Goal: Task Accomplishment & Management: Use online tool/utility

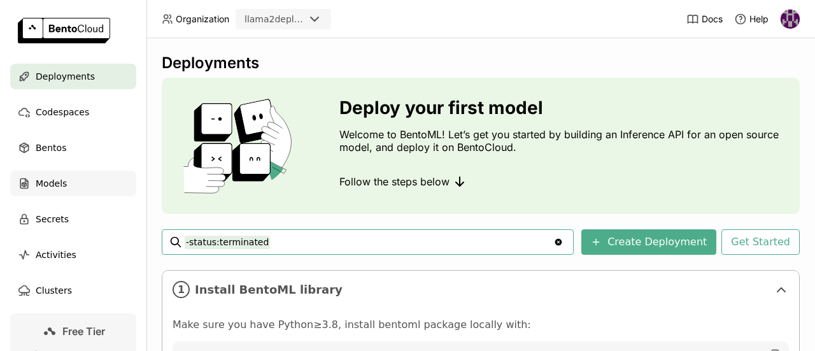
click at [90, 176] on div "Models" at bounding box center [73, 183] width 126 height 25
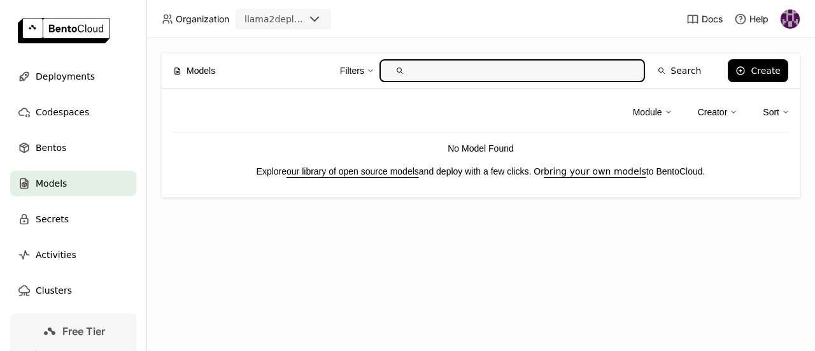
click at [331, 176] on link "our library of open source models" at bounding box center [353, 171] width 132 height 10
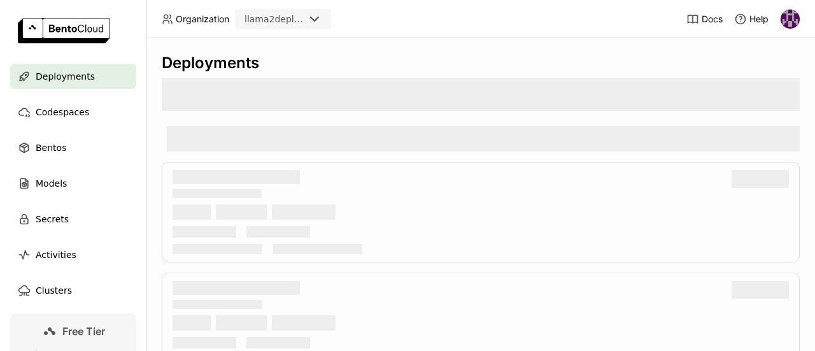
click at [310, 19] on icon at bounding box center [314, 18] width 15 height 15
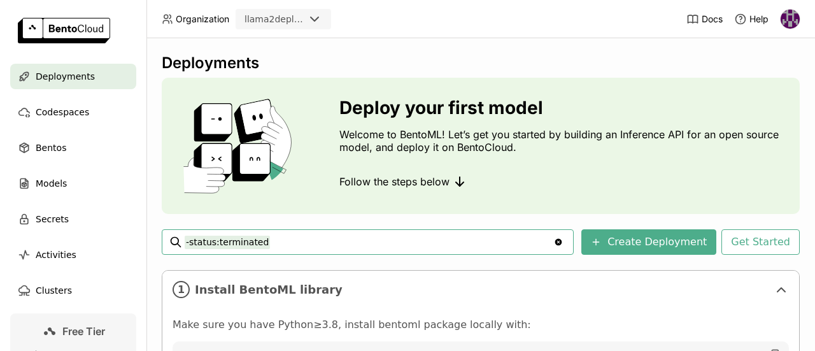
click at [378, 35] on header "Organization llama2deployment Docs Help" at bounding box center [407, 19] width 815 height 38
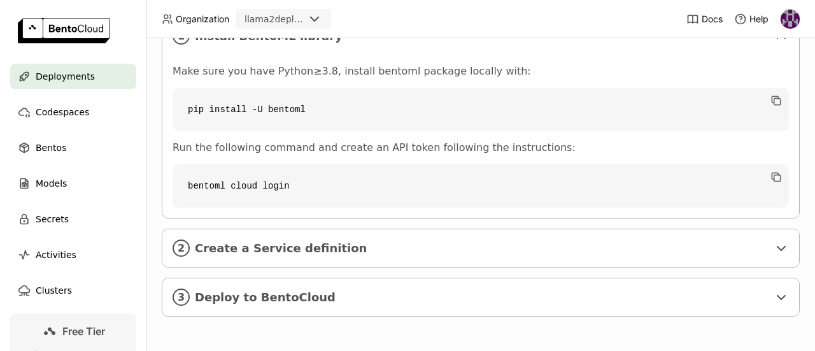
scroll to position [70, 0]
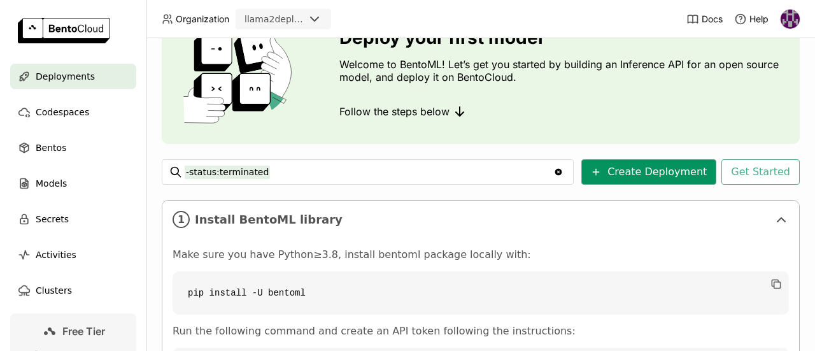
click at [624, 168] on button "Create Deployment" at bounding box center [649, 171] width 135 height 25
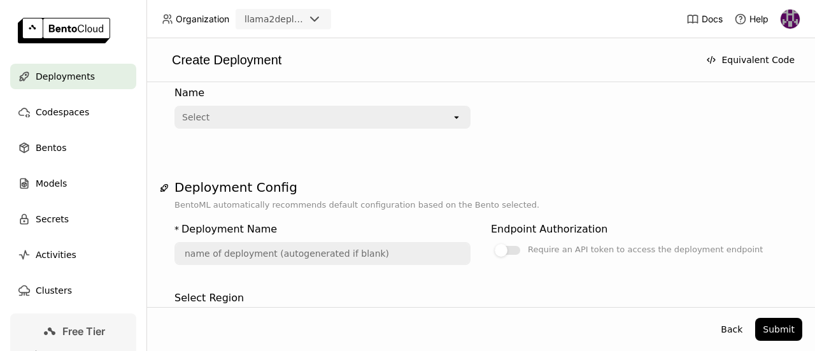
scroll to position [127, 0]
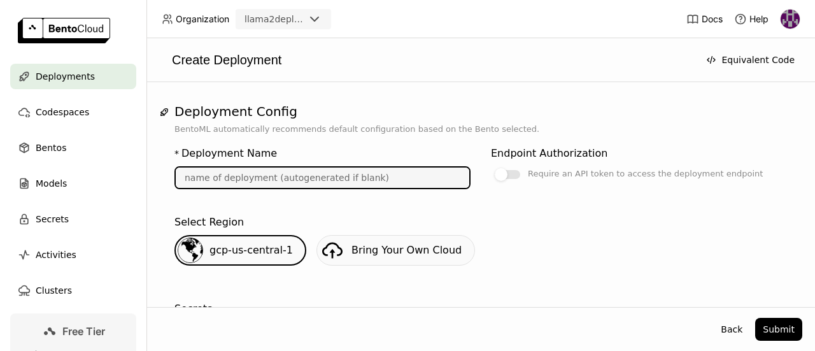
click at [420, 175] on input "text" at bounding box center [323, 178] width 294 height 20
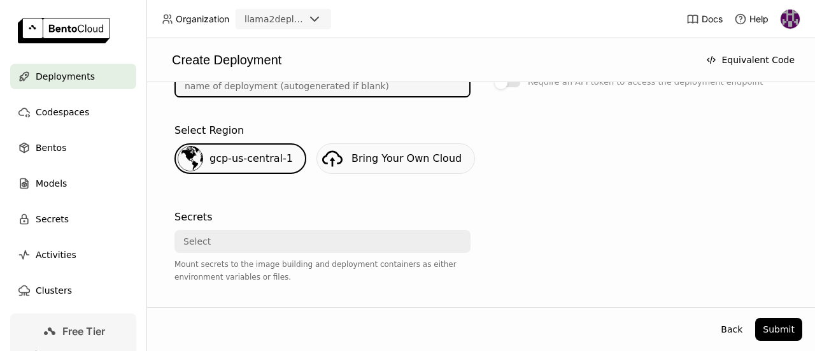
scroll to position [255, 0]
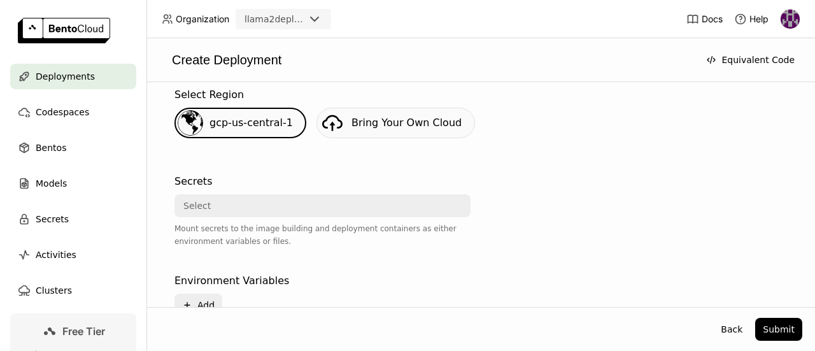
click at [277, 207] on div "Select" at bounding box center [319, 206] width 286 height 20
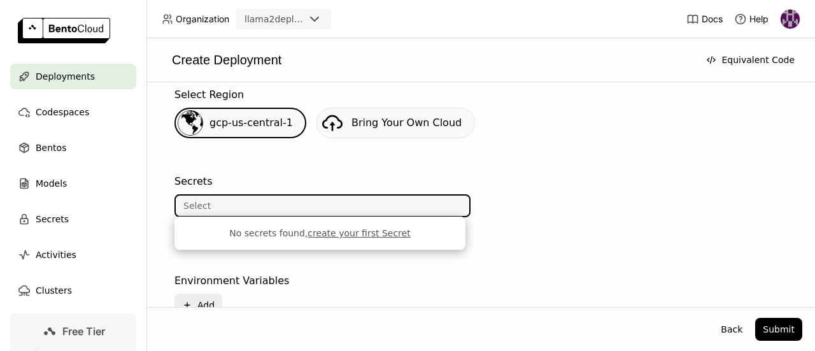
click at [336, 235] on link "create your first Secret" at bounding box center [359, 233] width 103 height 10
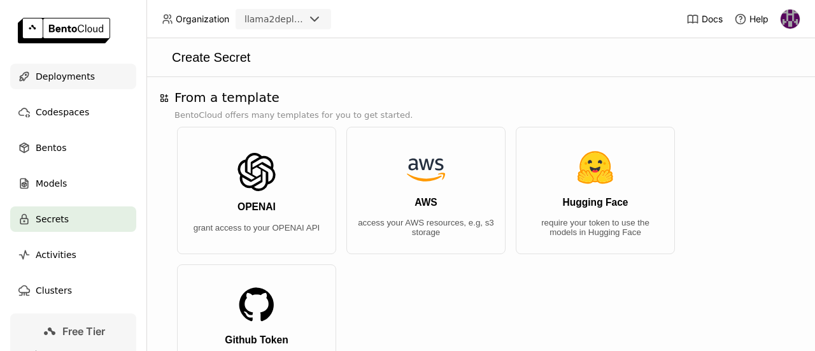
click at [36, 78] on span "Deployments" at bounding box center [65, 76] width 59 height 15
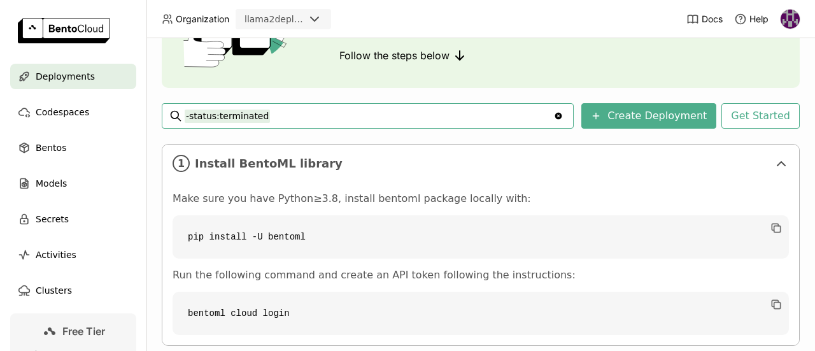
scroll to position [6, 0]
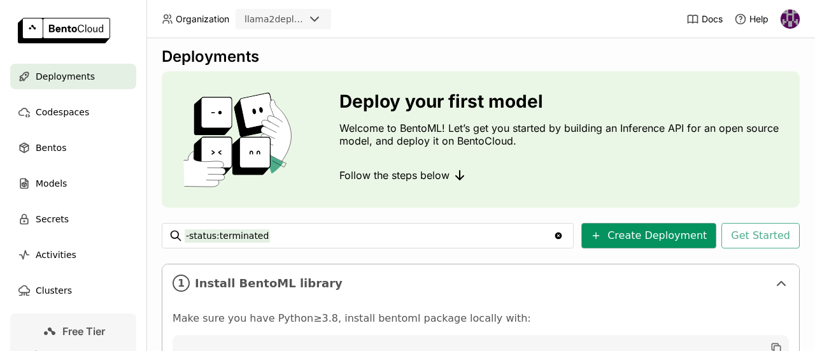
click at [690, 234] on button "Create Deployment" at bounding box center [649, 235] width 135 height 25
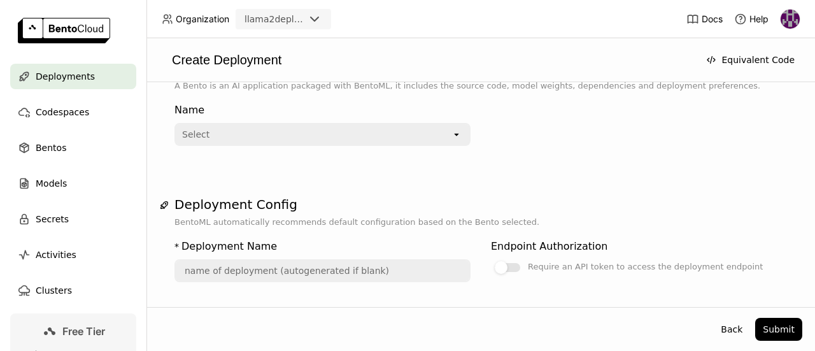
scroll to position [64, 0]
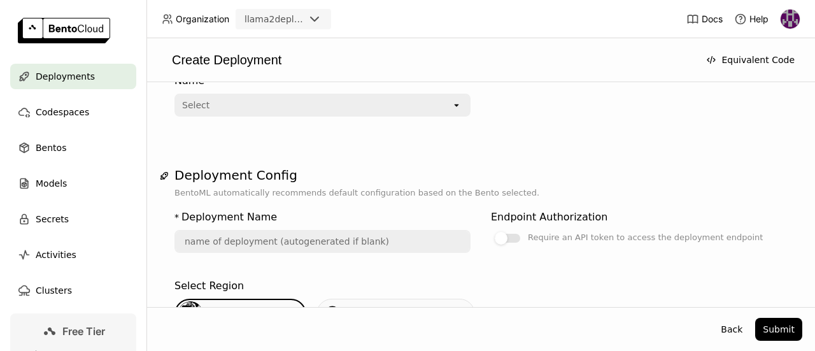
click at [338, 113] on div "Select" at bounding box center [314, 105] width 276 height 20
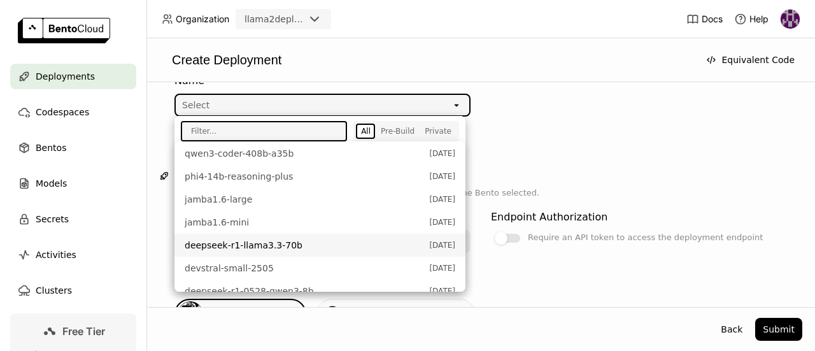
scroll to position [0, 0]
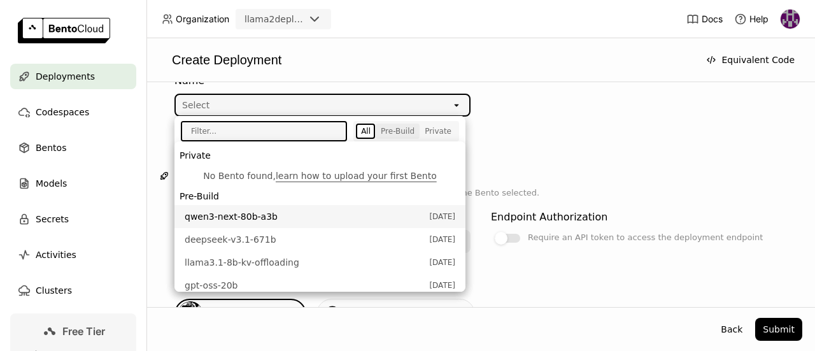
click at [408, 132] on div "Pre-Build" at bounding box center [398, 131] width 34 height 10
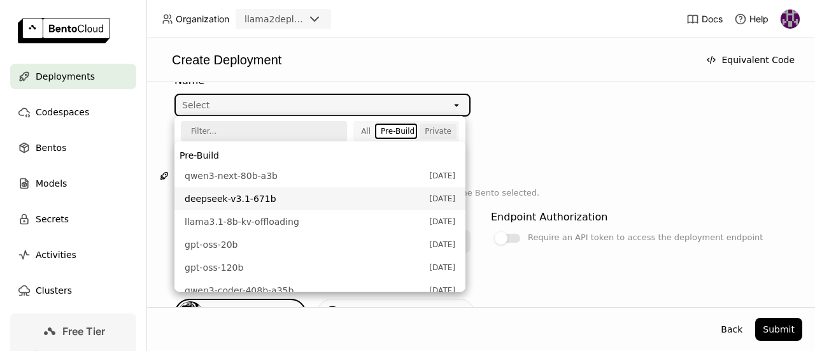
click at [440, 136] on div "Private" at bounding box center [438, 131] width 27 height 10
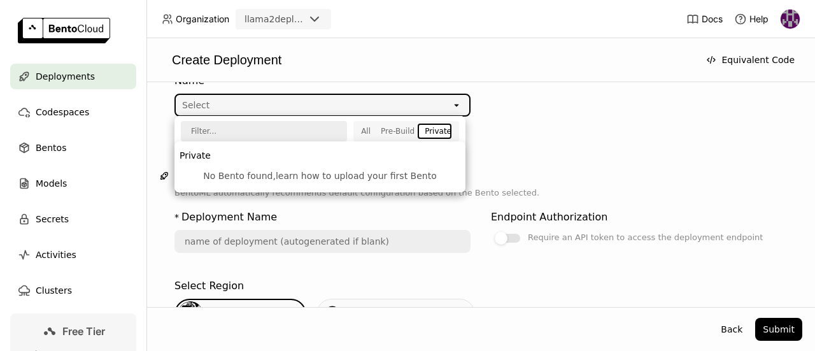
click at [400, 176] on link "learn how to upload your first Bento" at bounding box center [356, 176] width 161 height 10
click at [403, 136] on div "Pre-Build" at bounding box center [398, 131] width 34 height 10
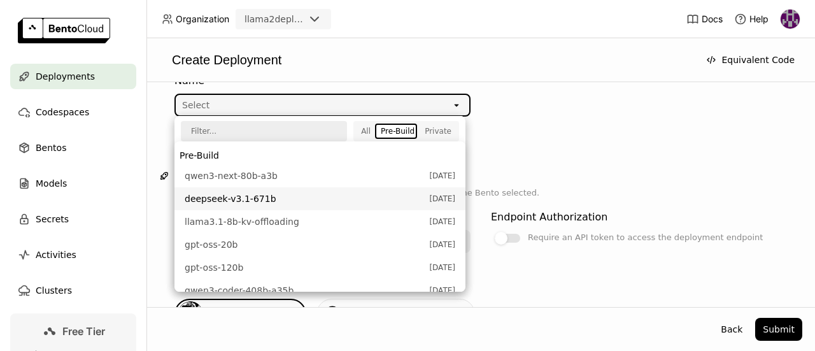
scroll to position [64, 0]
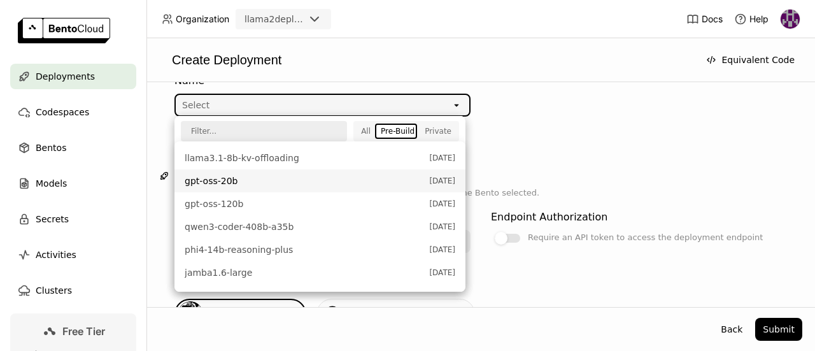
click at [266, 187] on li "gpt-oss-20b [DATE]" at bounding box center [320, 180] width 291 height 23
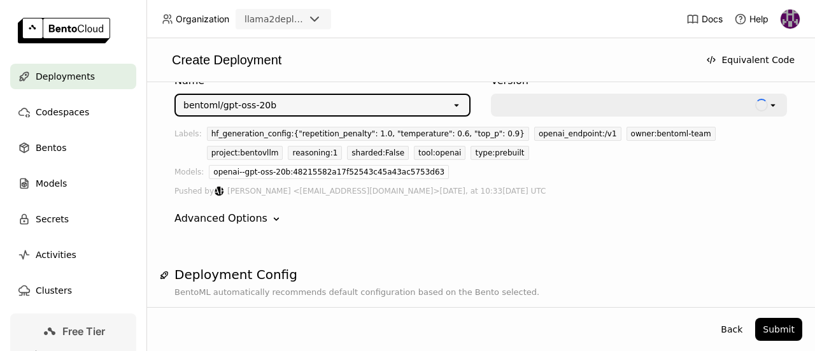
scroll to position [0, 0]
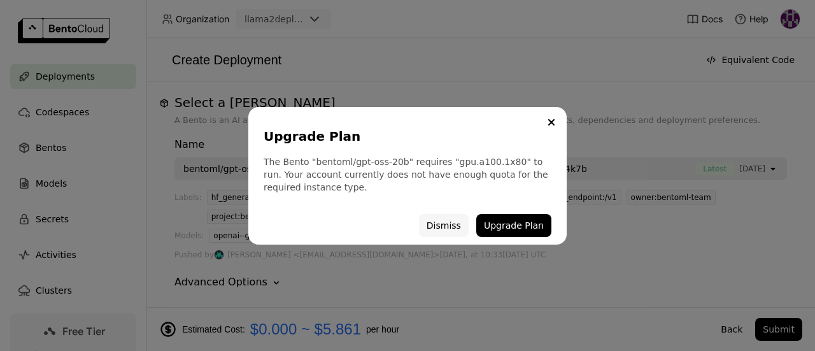
click at [459, 224] on button "Dismiss" at bounding box center [444, 225] width 50 height 23
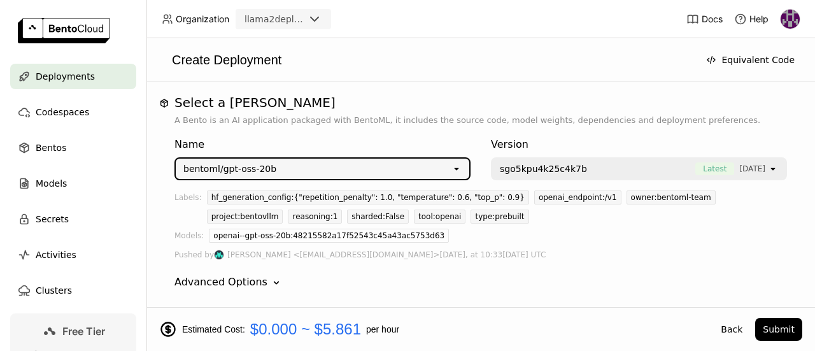
click at [360, 169] on div "bentoml/gpt-oss-20b" at bounding box center [314, 169] width 276 height 20
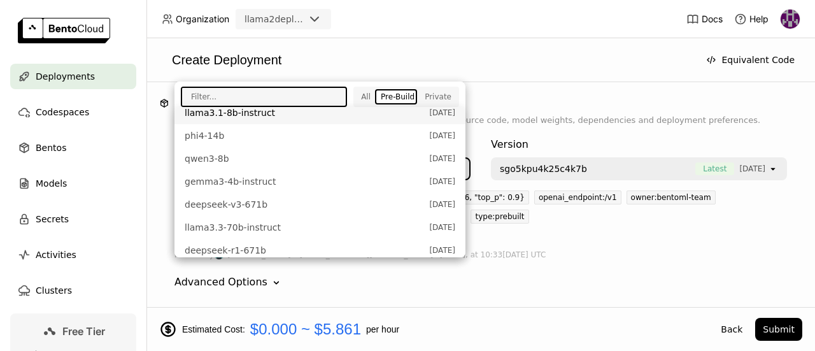
scroll to position [519, 0]
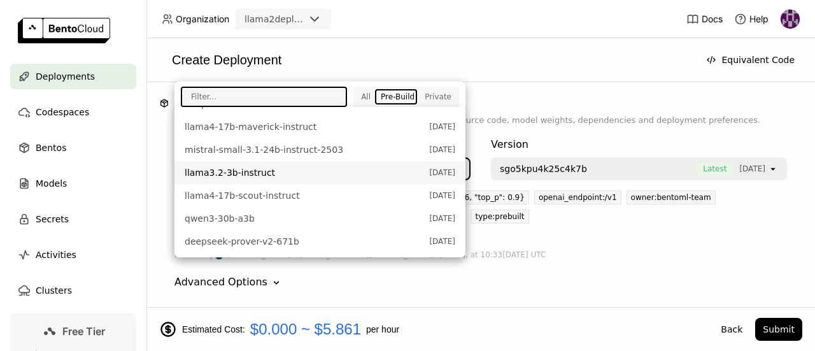
click at [304, 168] on span "llama3.2-3b-instruct" at bounding box center [304, 172] width 238 height 13
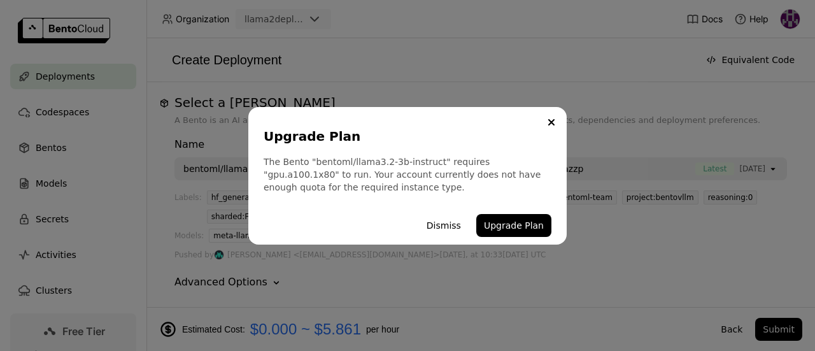
click at [446, 229] on button "Dismiss" at bounding box center [444, 225] width 50 height 23
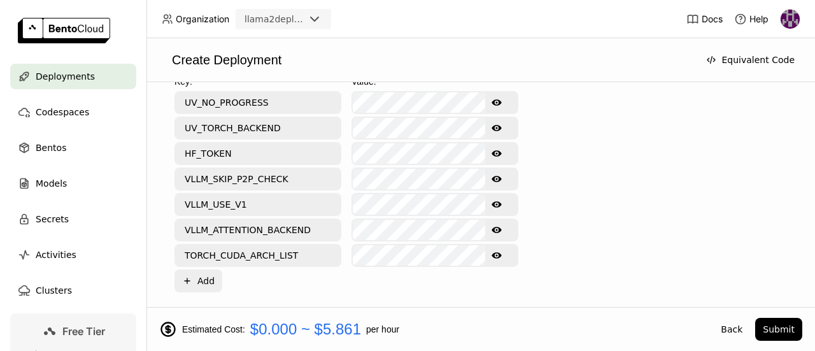
scroll to position [637, 0]
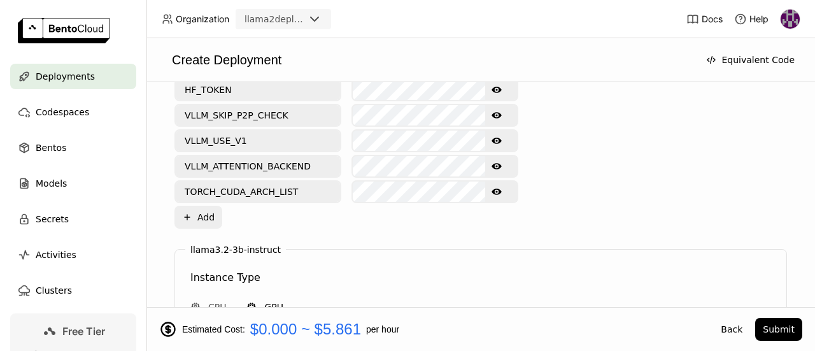
click at [499, 189] on icon "Show password text" at bounding box center [497, 192] width 10 height 6
click at [494, 162] on icon "Show password text" at bounding box center [497, 166] width 10 height 10
click at [494, 139] on icon "Show password text" at bounding box center [497, 141] width 10 height 6
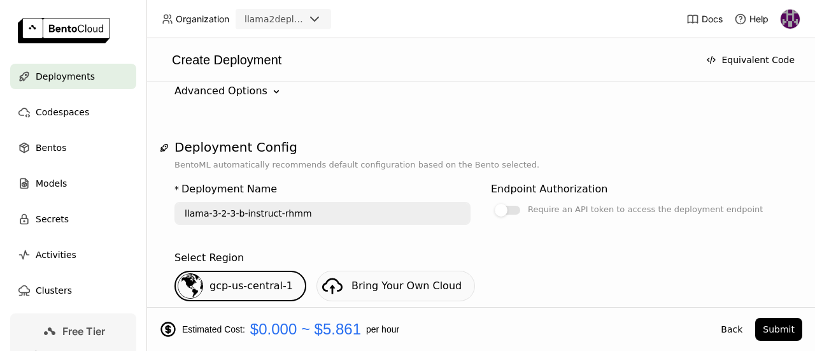
scroll to position [0, 0]
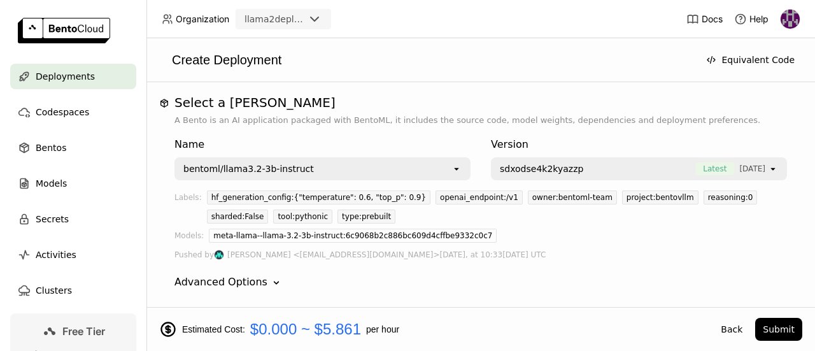
click at [350, 173] on div "bentoml/llama3.2-3b-instruct" at bounding box center [314, 169] width 276 height 20
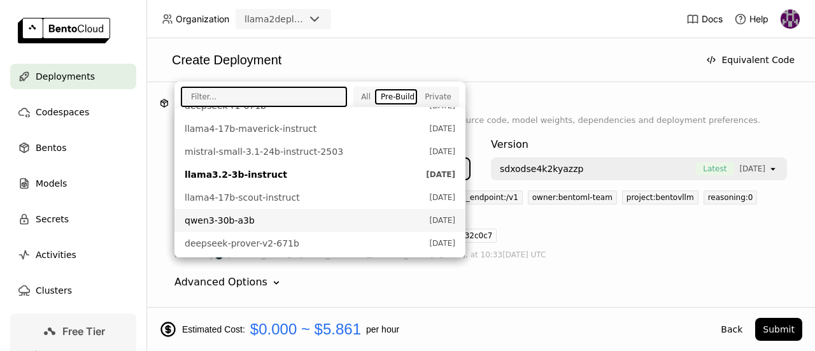
scroll to position [519, 0]
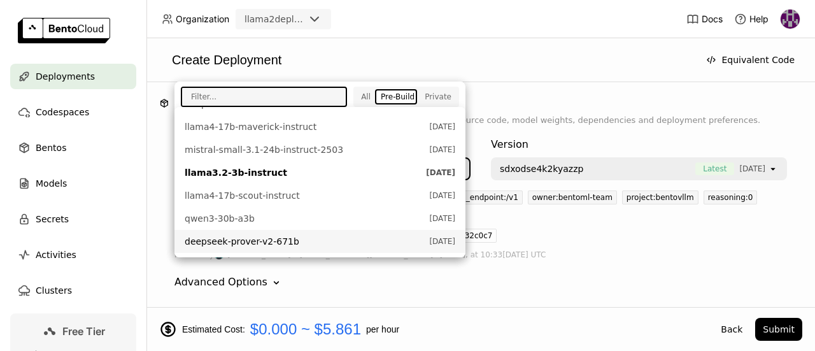
click at [316, 242] on span "deepseek-prover-v2-671b" at bounding box center [304, 241] width 238 height 13
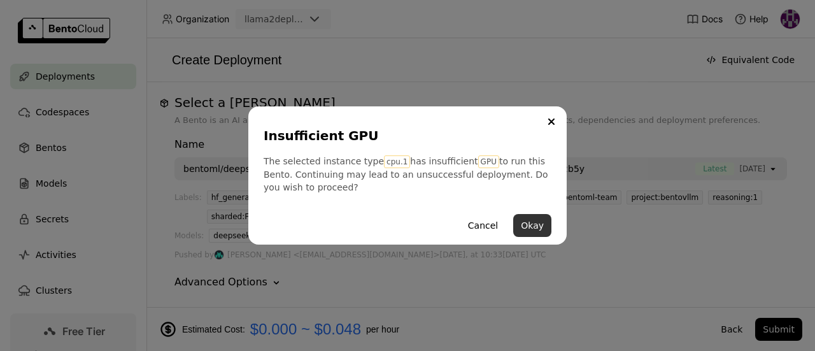
click at [533, 232] on button "Okay" at bounding box center [532, 225] width 38 height 23
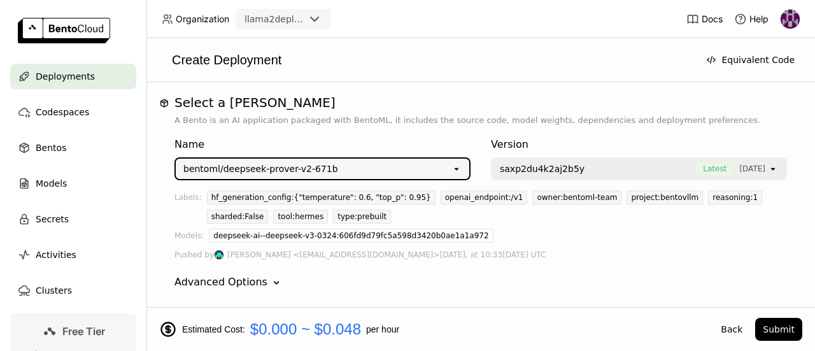
click at [610, 184] on div "Name bentoml/deepseek-prover-v2-671b open Version saxp2du4k2aj2b5y Latest [DATE…" at bounding box center [481, 213] width 613 height 173
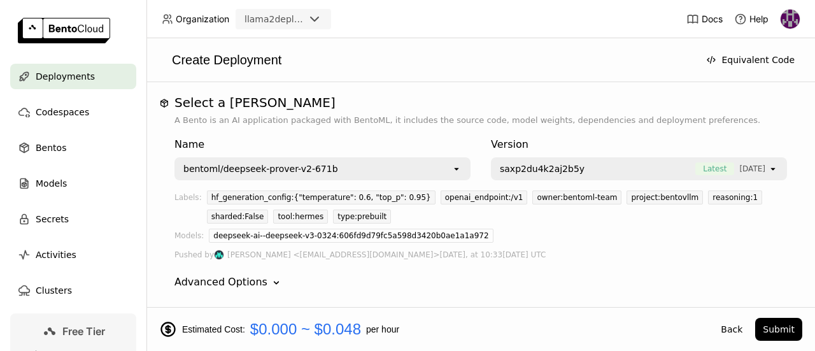
click at [612, 173] on span "saxp2du4k2aj2b5y" at bounding box center [594, 168] width 189 height 13
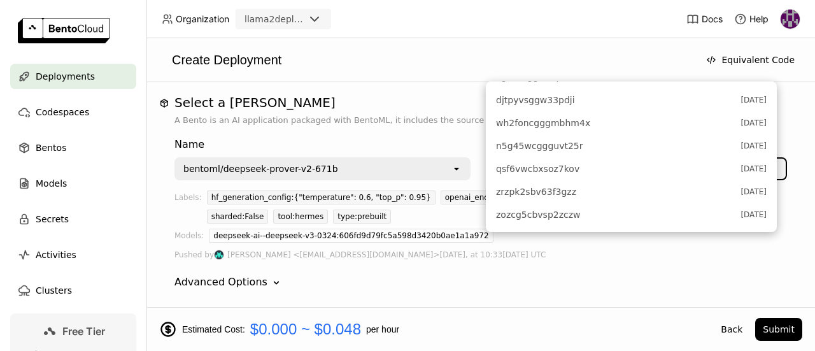
scroll to position [1006, 0]
click at [623, 218] on span "k3htvxrlzoilxzmx" at bounding box center [615, 216] width 238 height 13
type input "deepseek-prover-v-2-671-b-y4g4"
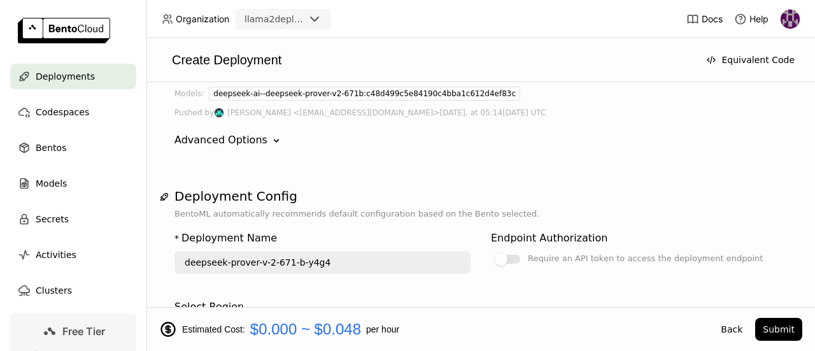
scroll to position [127, 0]
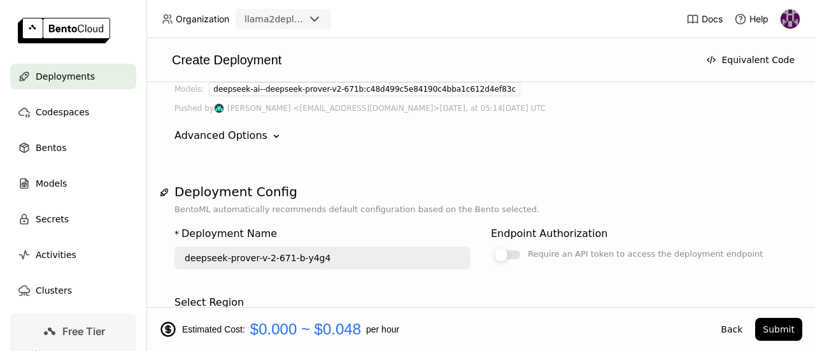
click at [503, 254] on div at bounding box center [507, 254] width 25 height 9
click at [508, 254] on div at bounding box center [514, 254] width 13 height 13
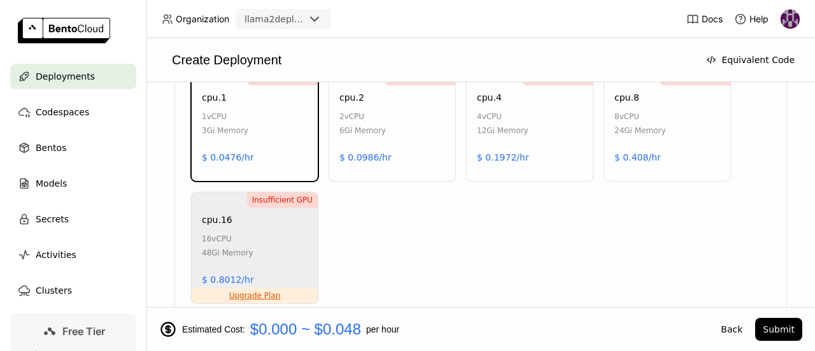
scroll to position [744, 0]
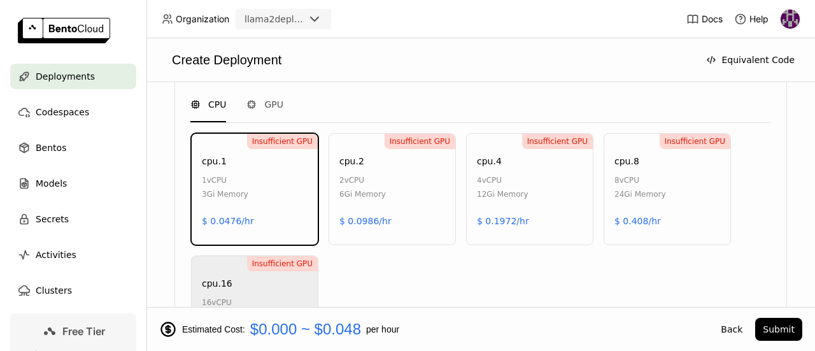
click at [399, 196] on div "Insufficient GPU cpu.2 2 vCPU 6Gi Memory $ 0.0986/hr" at bounding box center [392, 189] width 127 height 112
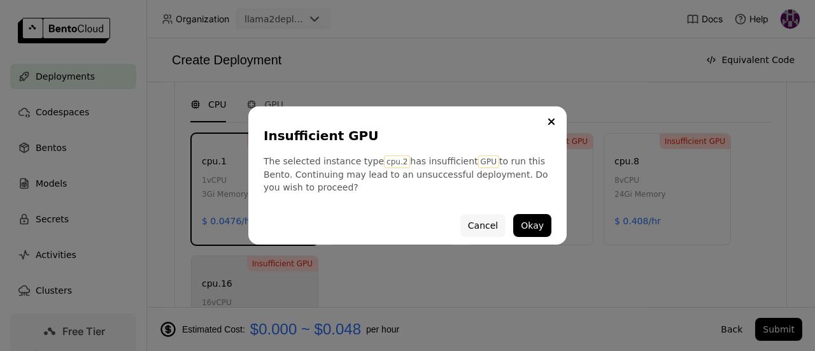
click at [478, 222] on button "Cancel" at bounding box center [483, 225] width 45 height 23
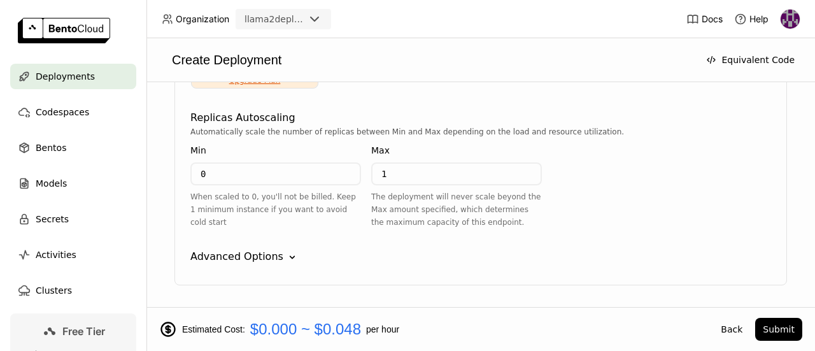
scroll to position [1062, 0]
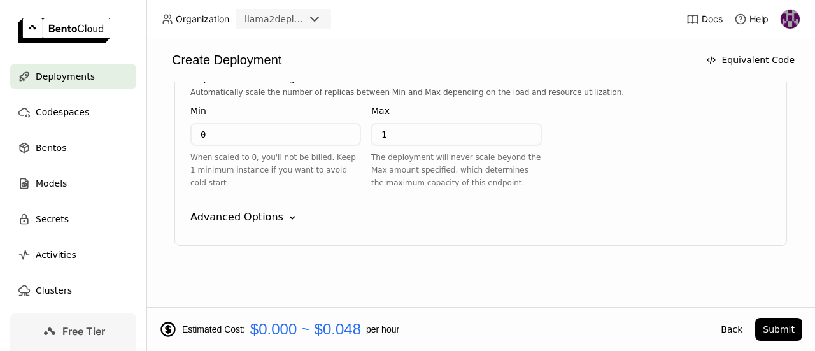
click at [264, 212] on div "Advanced Options" at bounding box center [236, 217] width 93 height 15
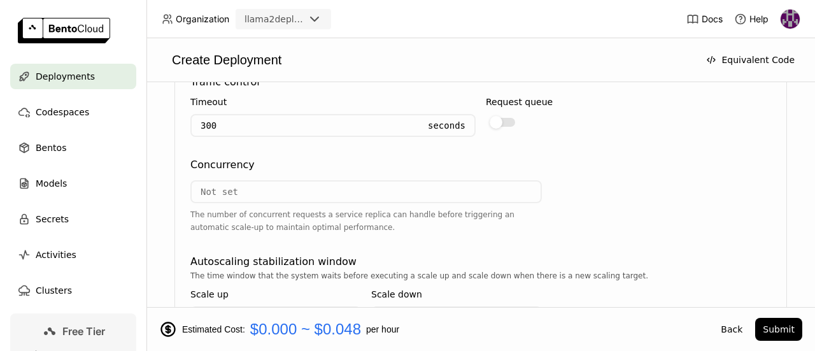
scroll to position [1254, 0]
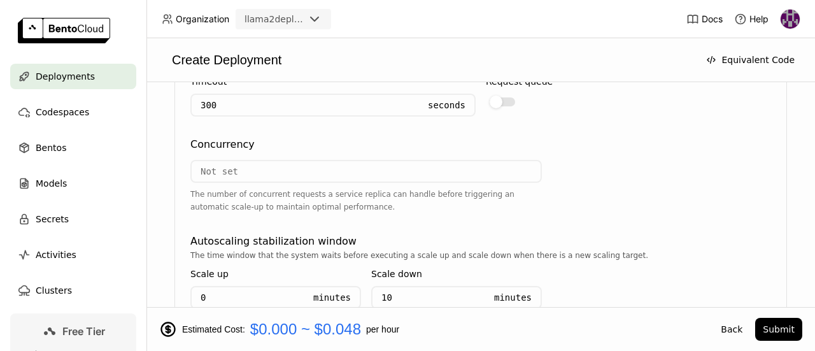
click at [311, 170] on input "number" at bounding box center [366, 171] width 349 height 20
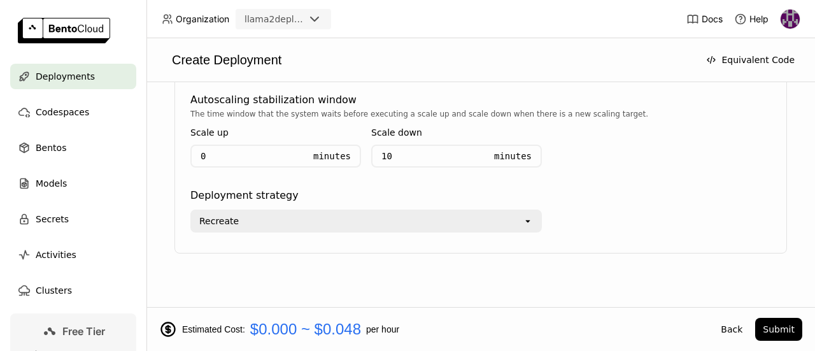
scroll to position [1403, 0]
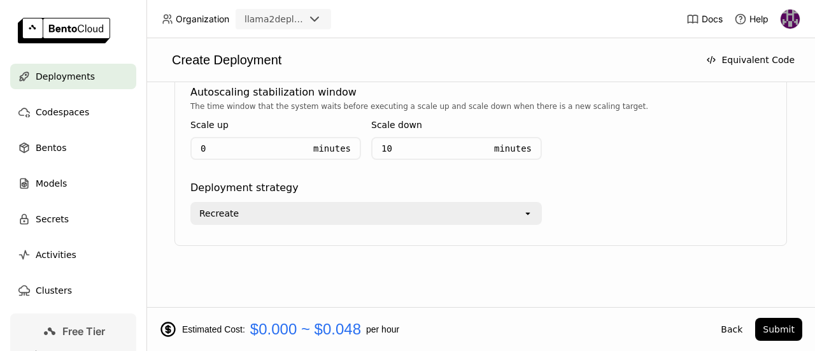
click at [392, 215] on div "Recreate" at bounding box center [357, 213] width 331 height 20
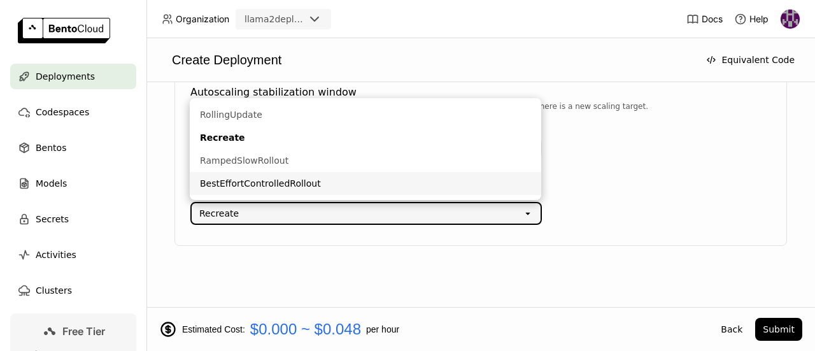
click at [417, 266] on div "Select a Bento A Bento is an AI application packaged with BentoML, it includes …" at bounding box center [481, 194] width 669 height 225
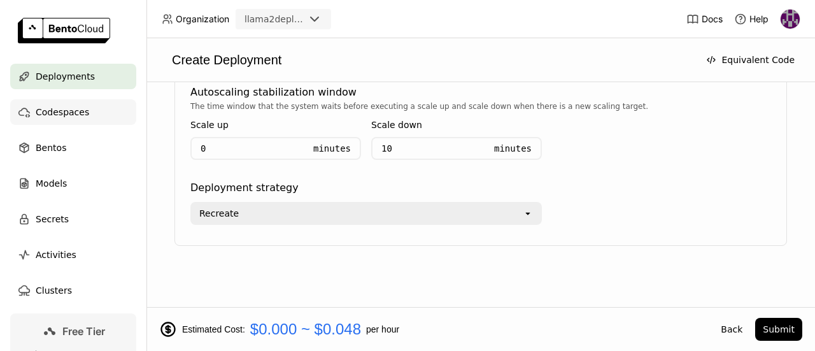
click at [87, 115] on div "Codespaces" at bounding box center [73, 111] width 126 height 25
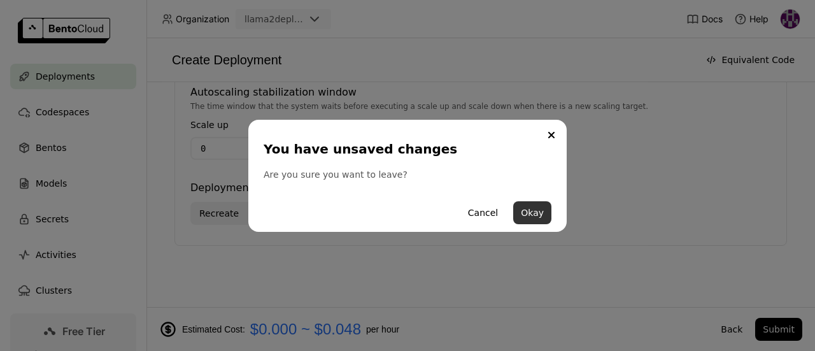
click at [537, 220] on button "Okay" at bounding box center [532, 212] width 38 height 23
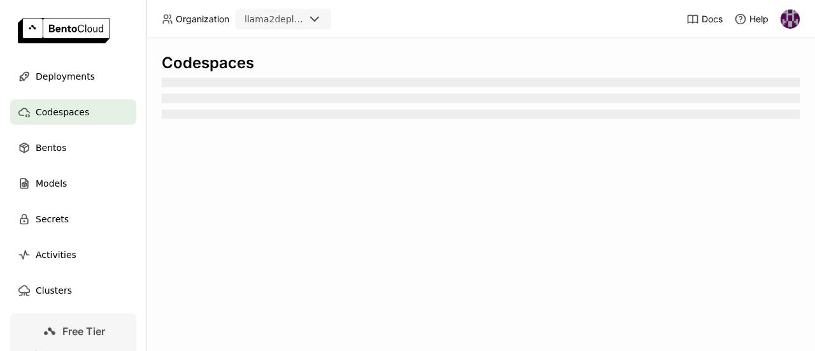
click at [294, 16] on div "llama2deployment" at bounding box center [275, 19] width 60 height 13
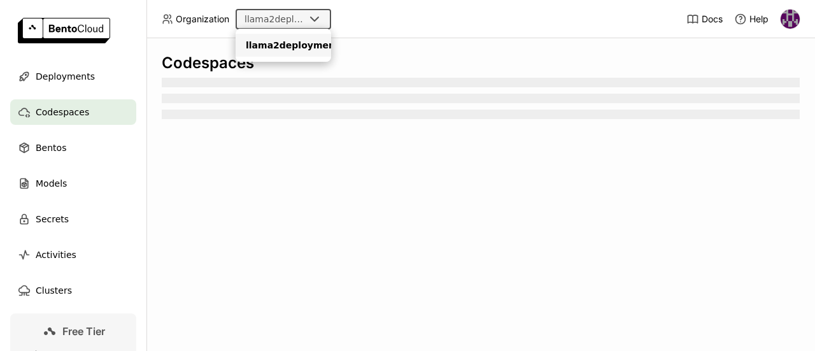
click at [603, 11] on header "Organization llama2deployment Docs Help" at bounding box center [407, 19] width 815 height 38
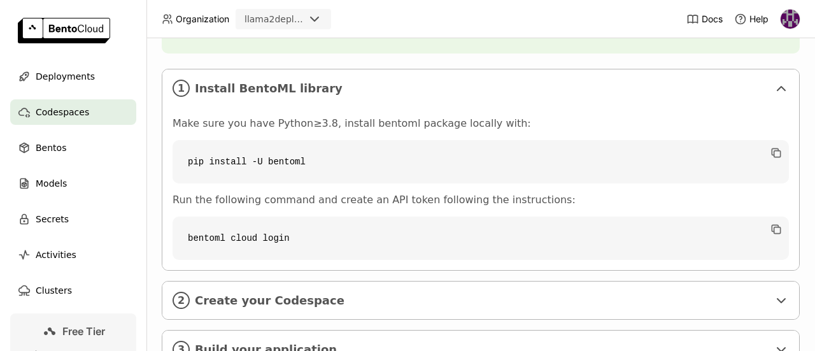
scroll to position [259, 0]
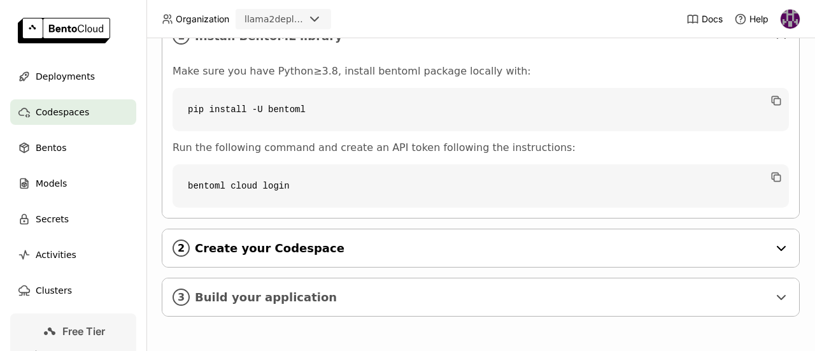
click at [456, 241] on span "Create your Codespace" at bounding box center [482, 248] width 574 height 14
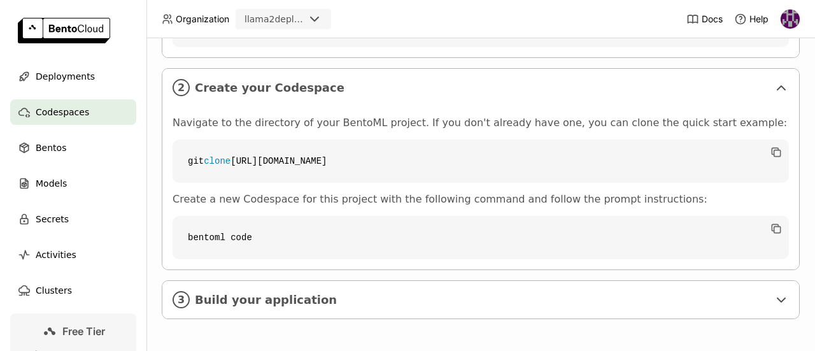
scroll to position [422, 0]
